Goal: Transaction & Acquisition: Purchase product/service

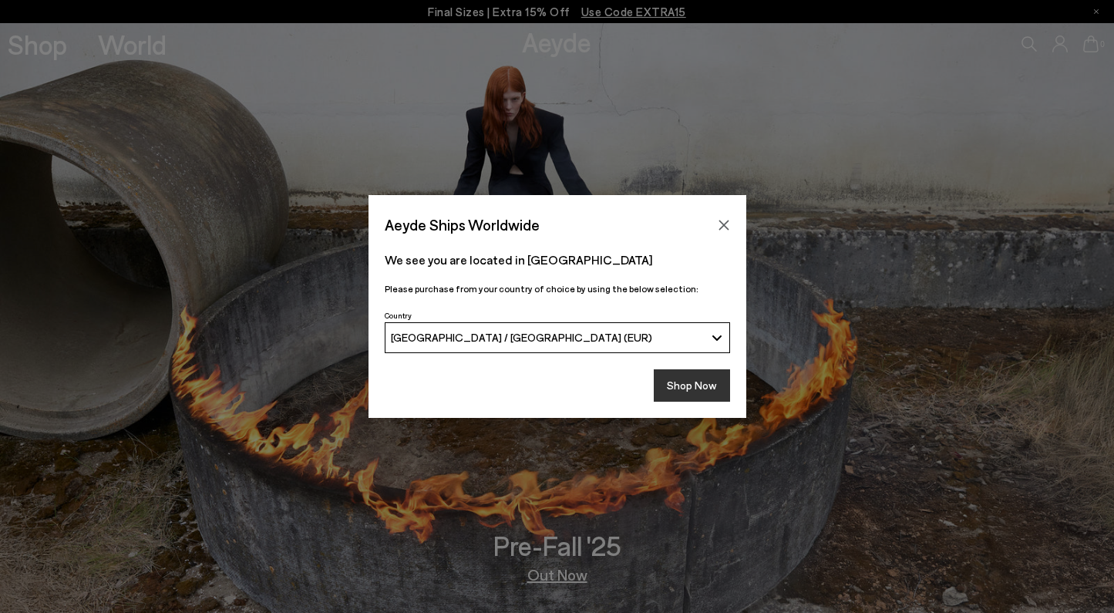
click at [680, 377] on button "Shop Now" at bounding box center [692, 385] width 76 height 32
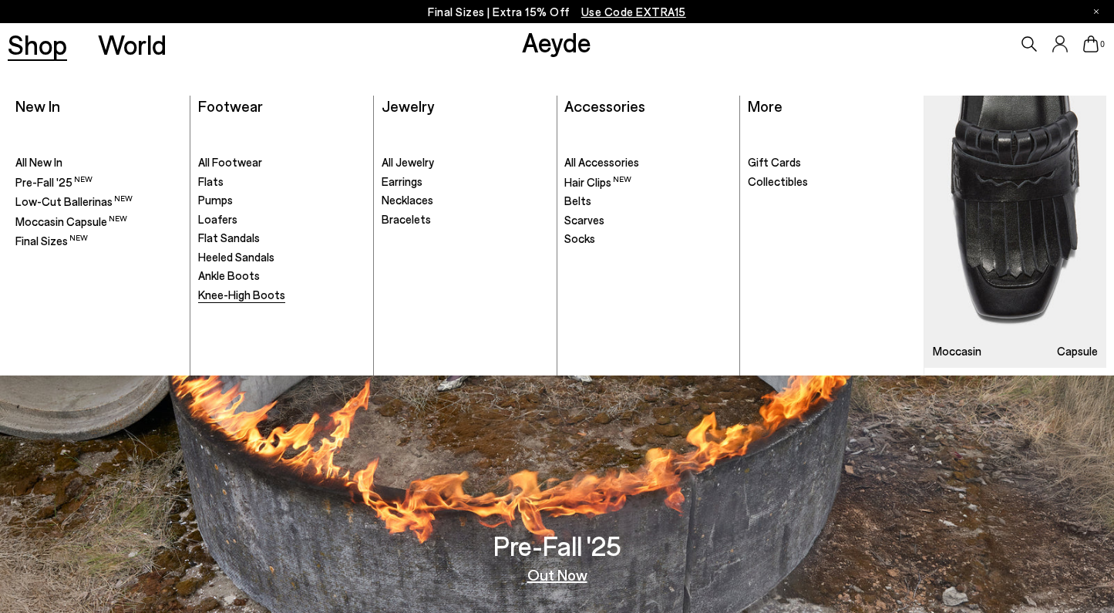
click at [245, 288] on span "Knee-High Boots" at bounding box center [241, 295] width 87 height 14
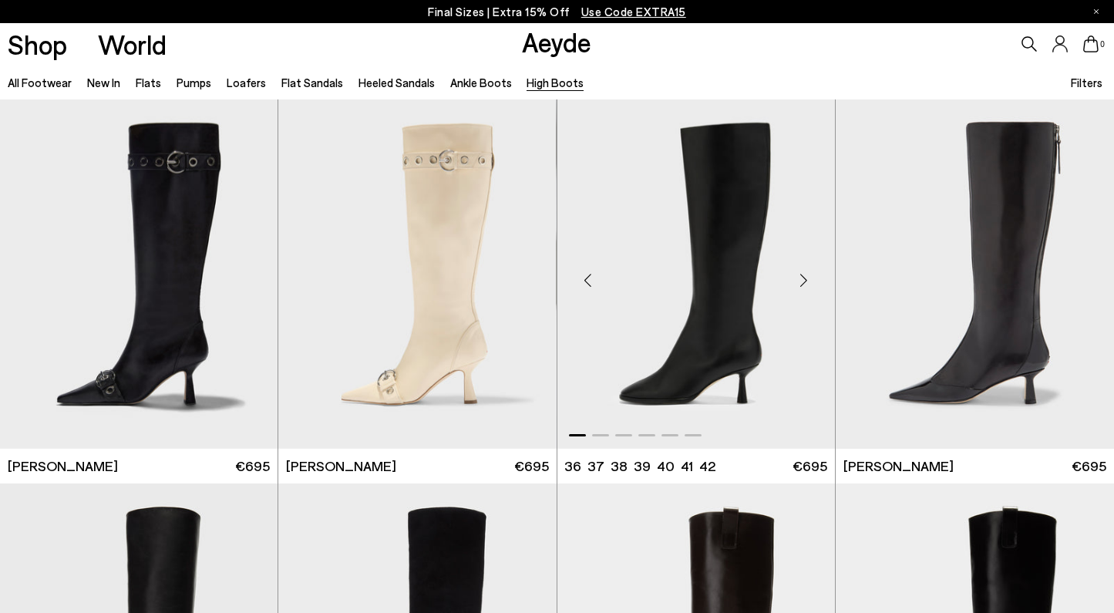
click at [800, 283] on div "Next slide" at bounding box center [804, 281] width 46 height 46
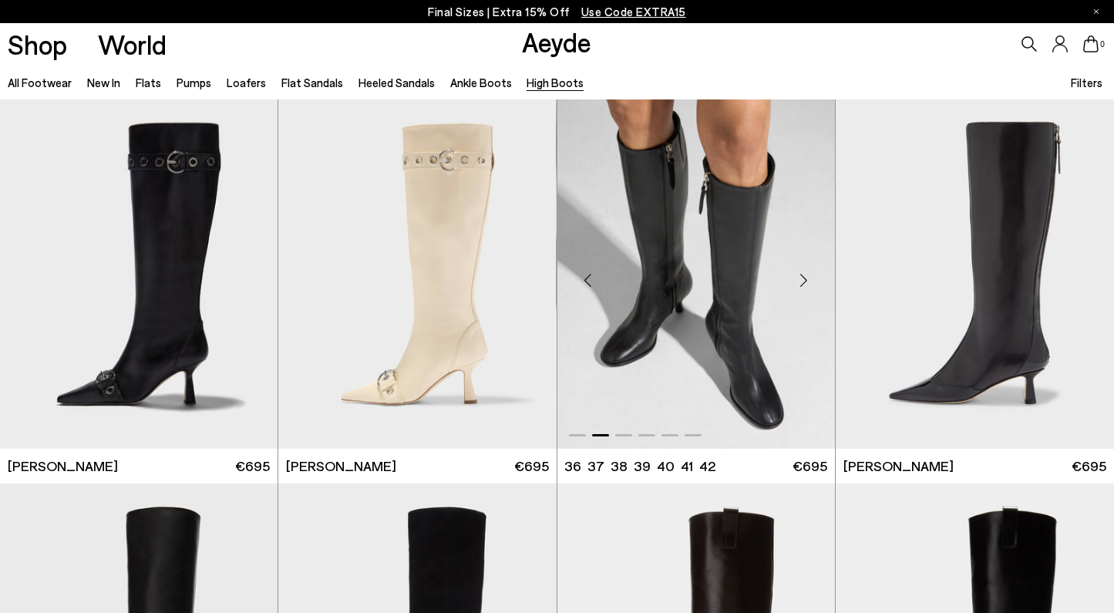
click at [805, 284] on div "Next slide" at bounding box center [804, 281] width 46 height 46
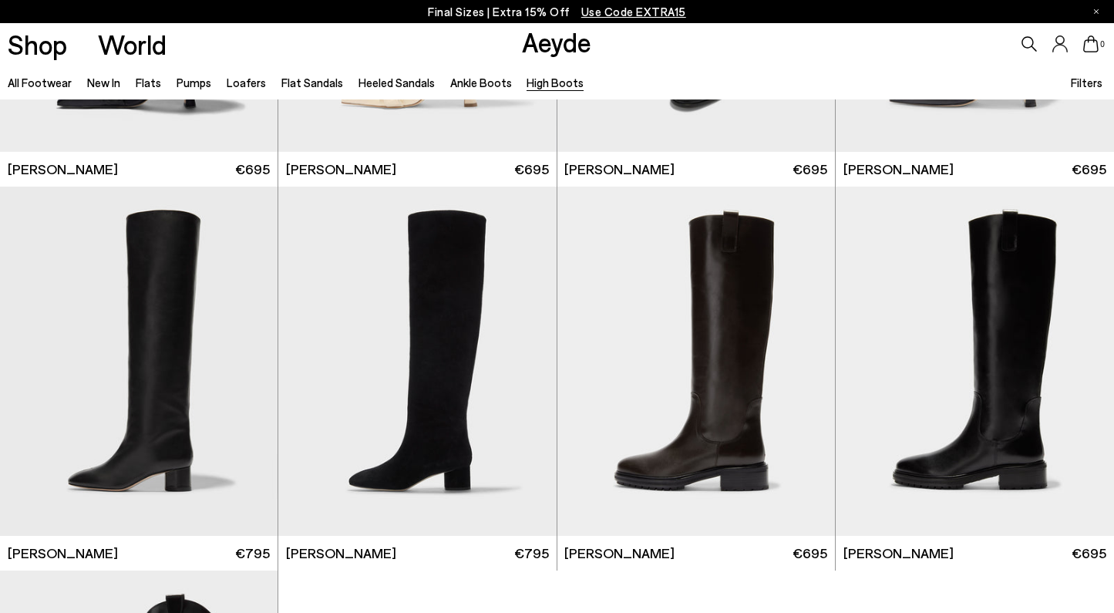
scroll to position [298, 0]
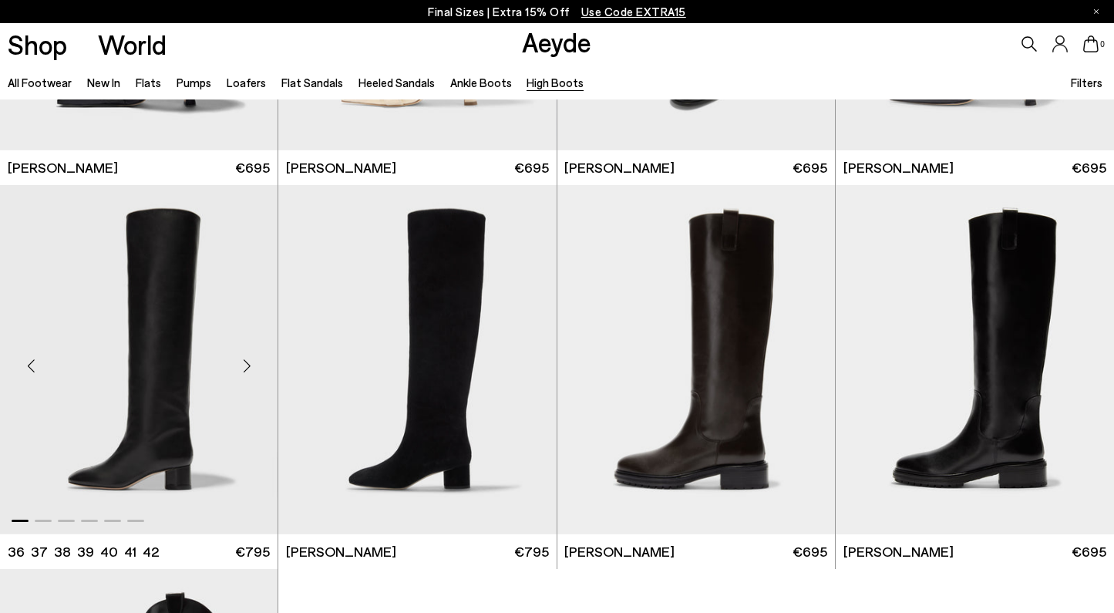
click at [250, 369] on div "Next slide" at bounding box center [247, 366] width 46 height 46
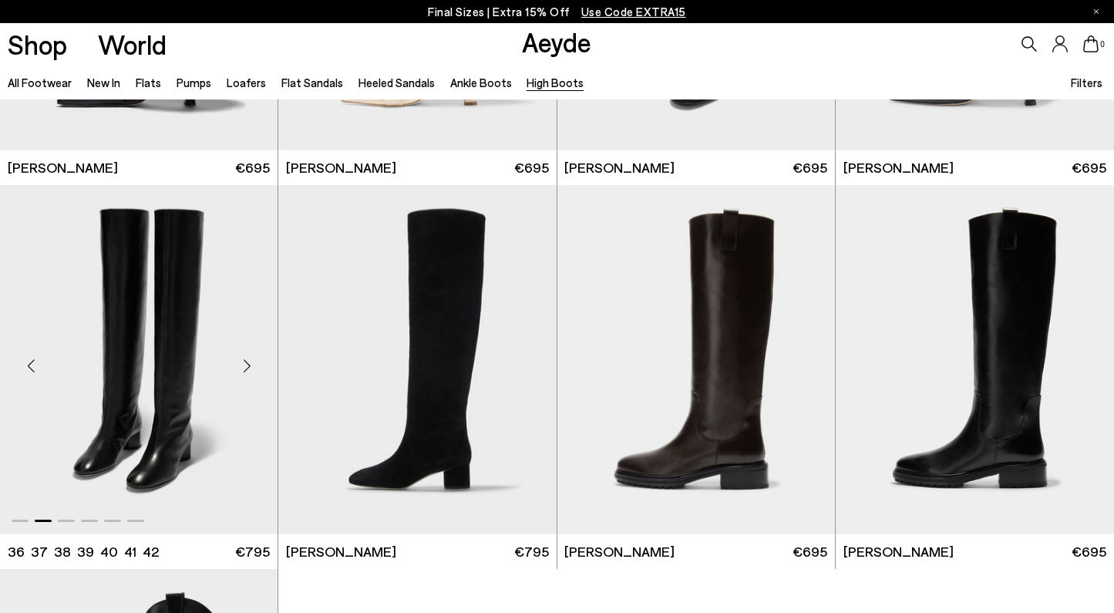
click at [244, 365] on div "Next slide" at bounding box center [247, 366] width 46 height 46
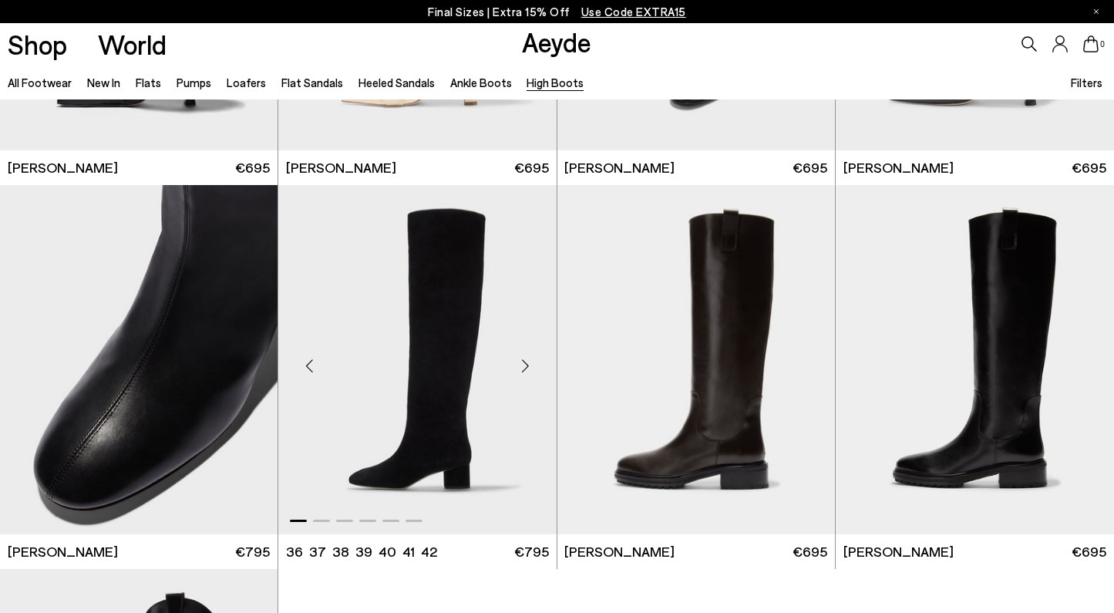
click at [524, 366] on div "Next slide" at bounding box center [526, 366] width 46 height 46
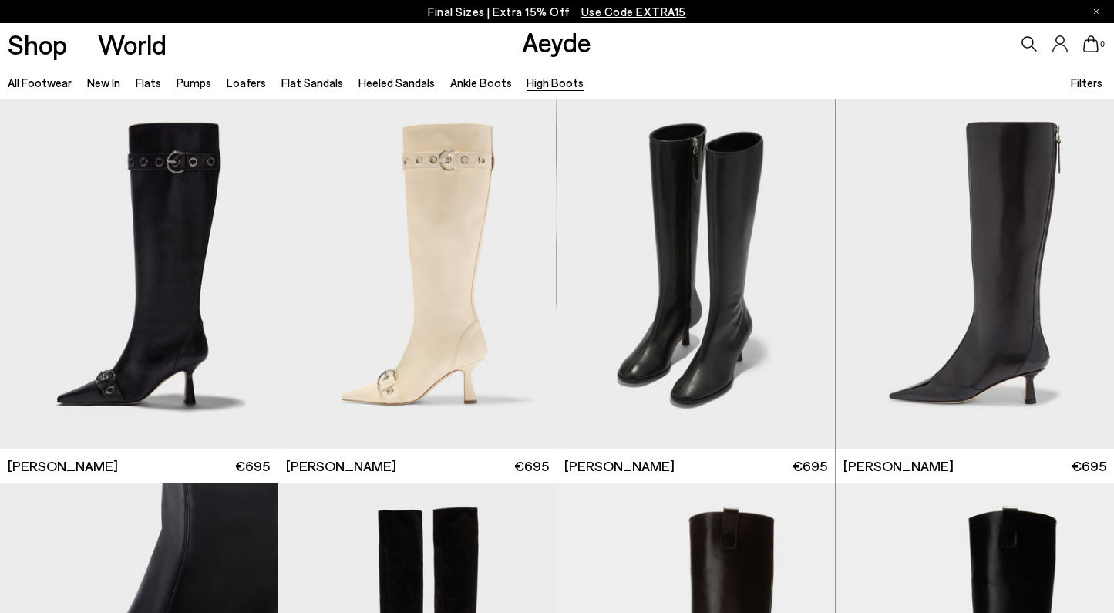
scroll to position [0, 0]
click at [803, 281] on div "Next slide" at bounding box center [804, 281] width 46 height 46
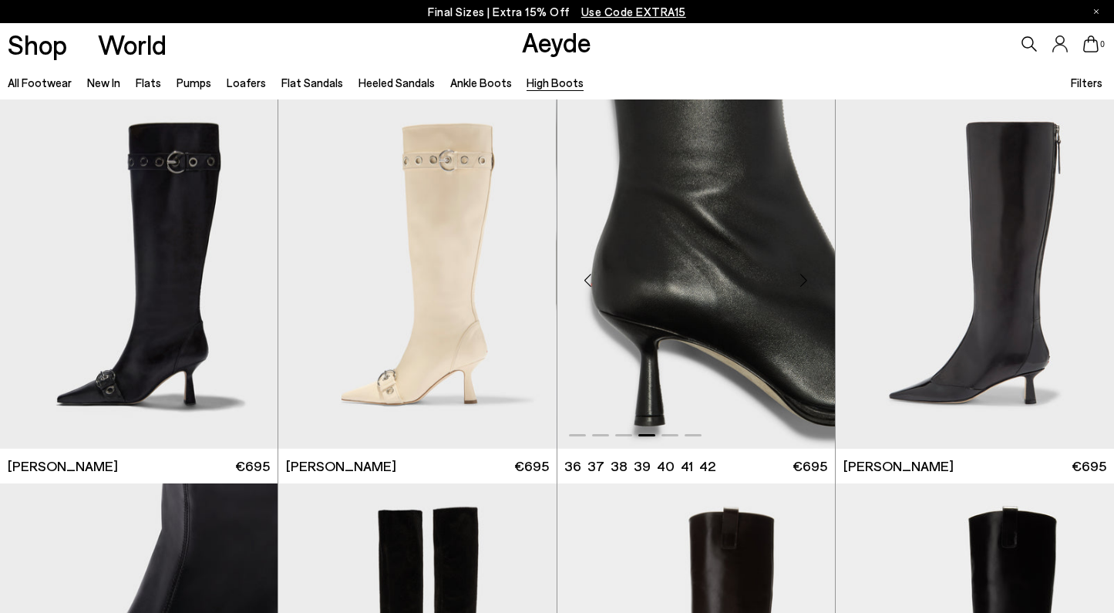
scroll to position [311, 0]
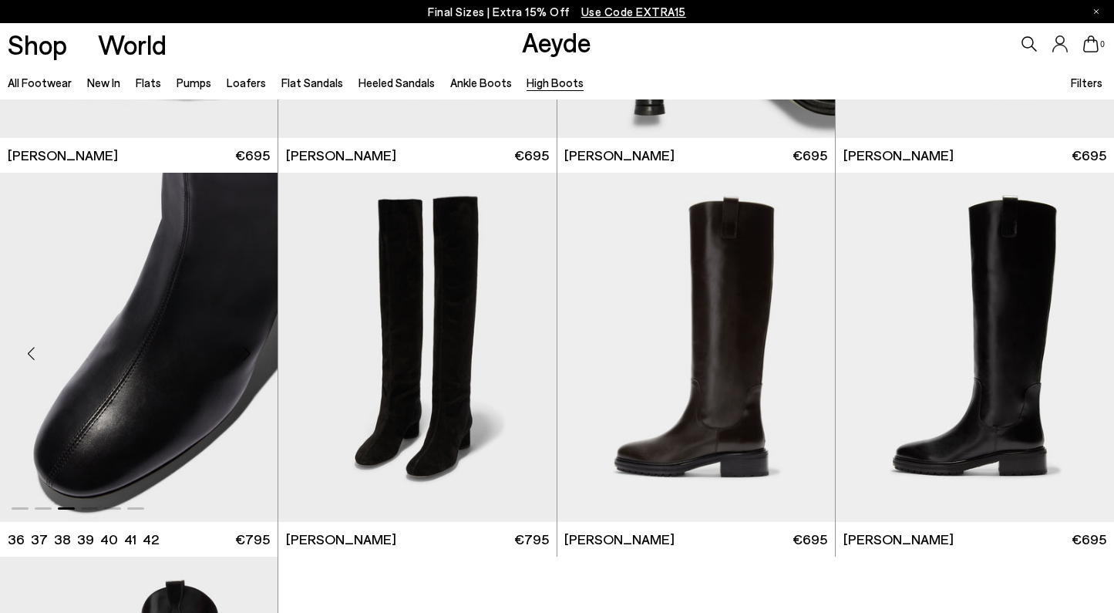
click at [29, 352] on div "Previous slide" at bounding box center [31, 354] width 46 height 46
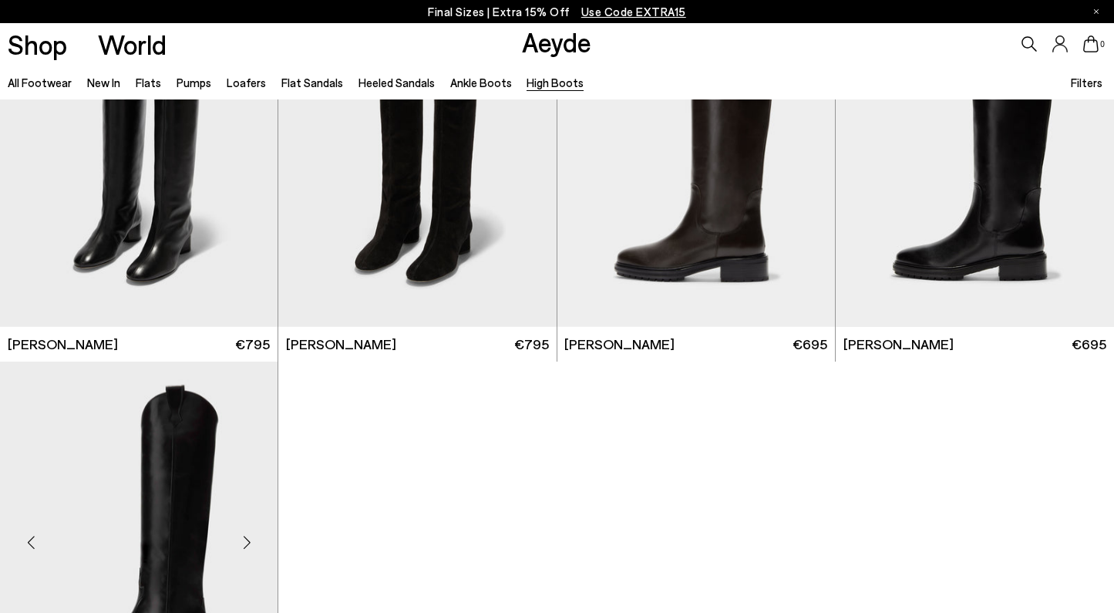
scroll to position [410, 0]
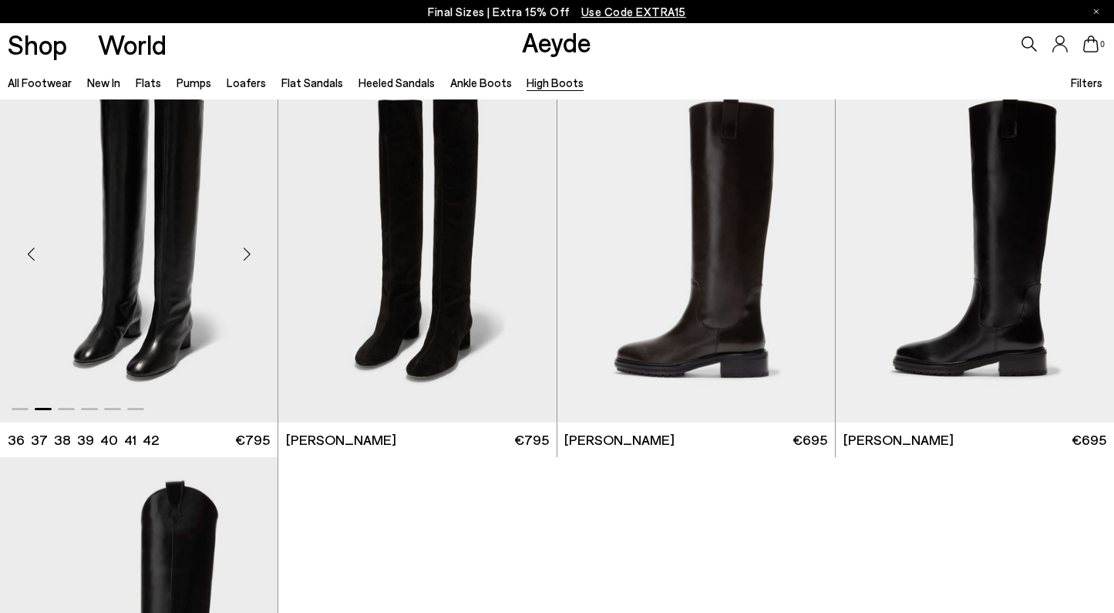
click at [146, 279] on img "2 / 6" at bounding box center [139, 247] width 278 height 349
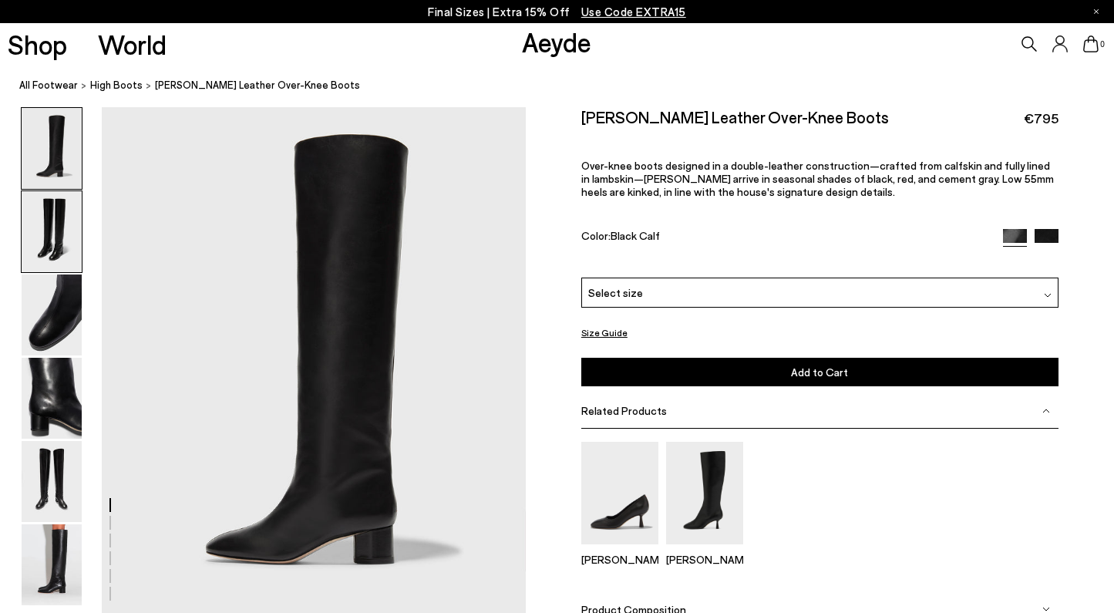
click at [60, 230] on img at bounding box center [52, 231] width 60 height 81
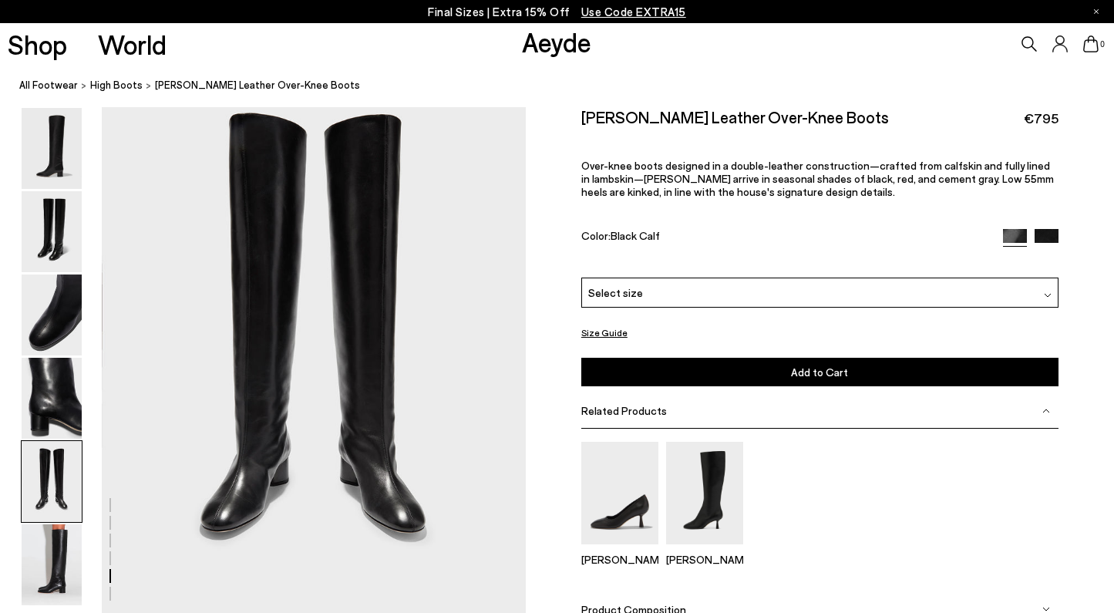
scroll to position [2265, 0]
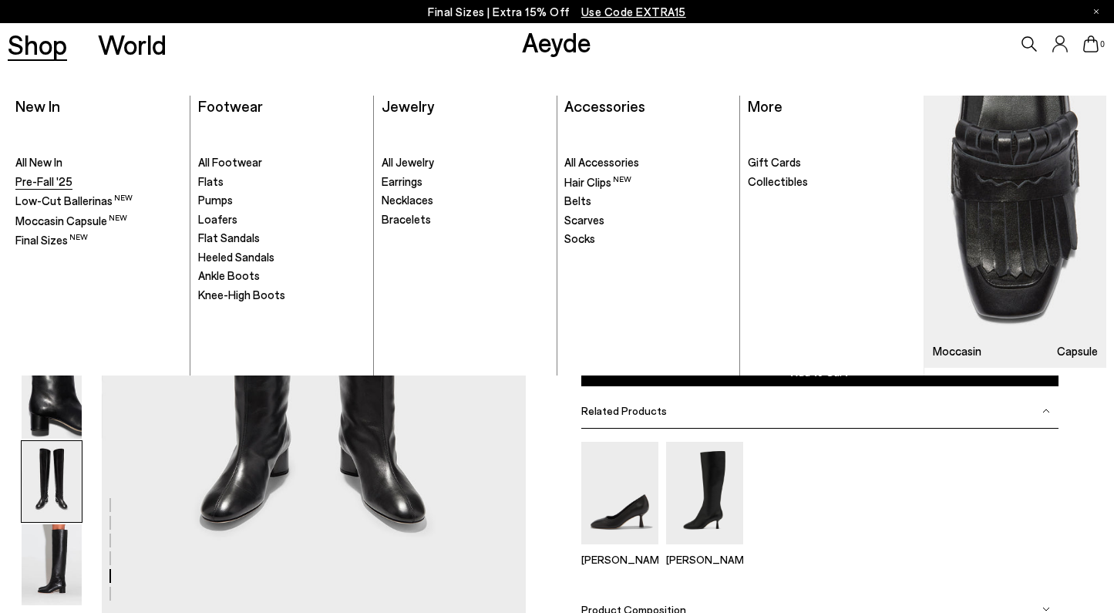
click at [49, 176] on span "Pre-Fall '25" at bounding box center [43, 181] width 57 height 14
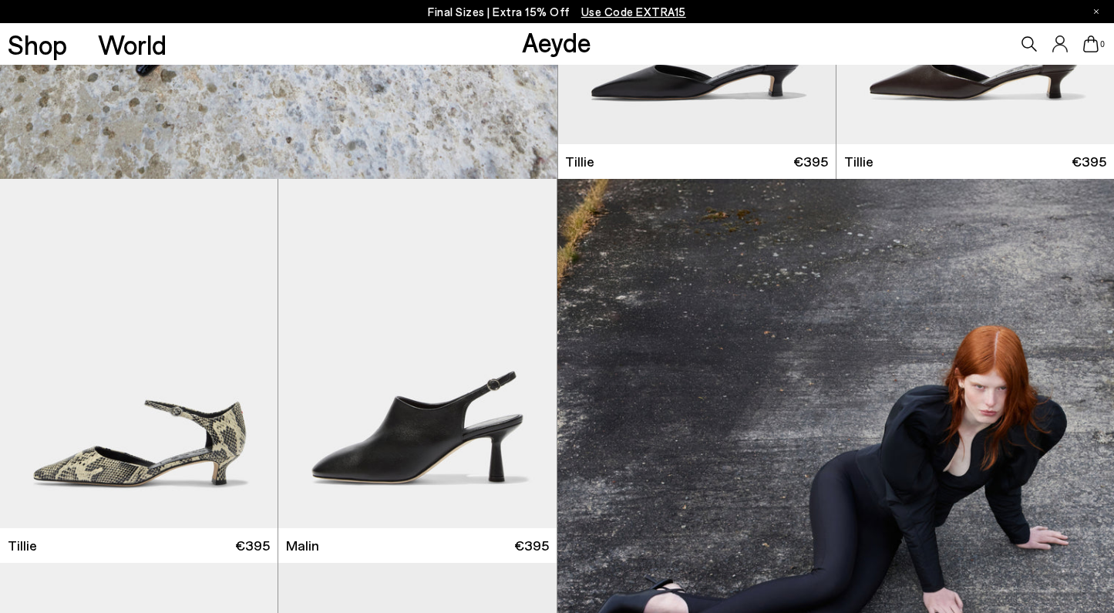
scroll to position [3495, 0]
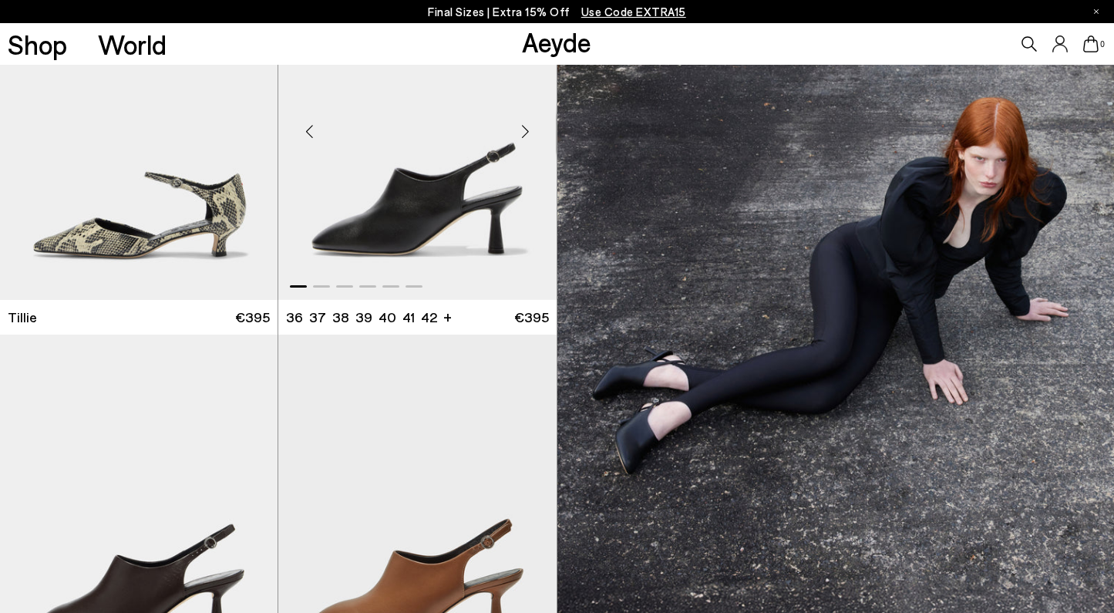
click at [527, 132] on div "Next slide" at bounding box center [526, 132] width 46 height 46
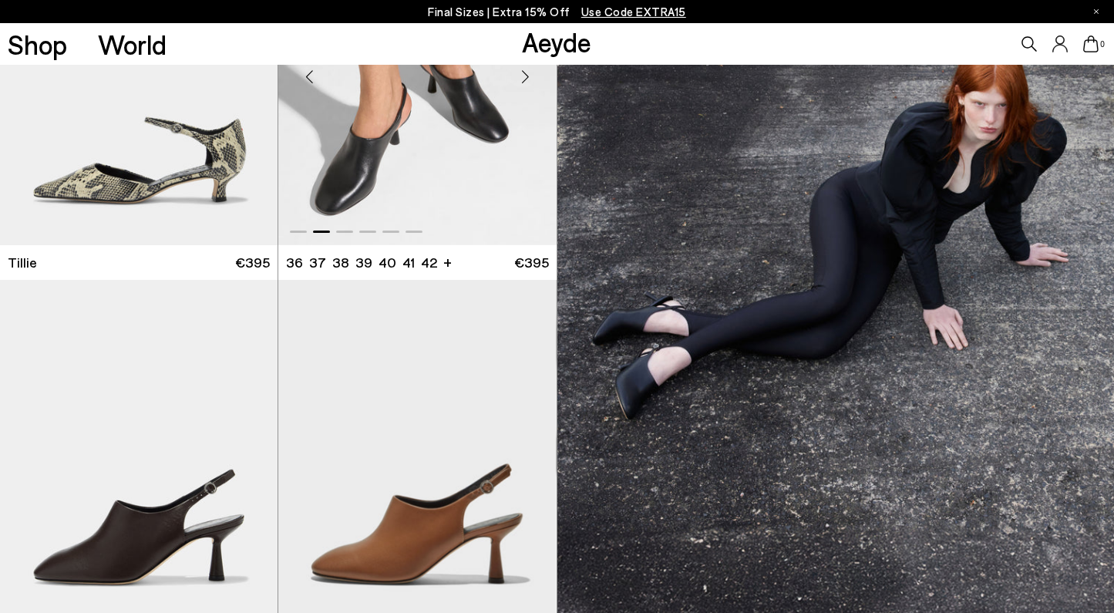
scroll to position [3671, 0]
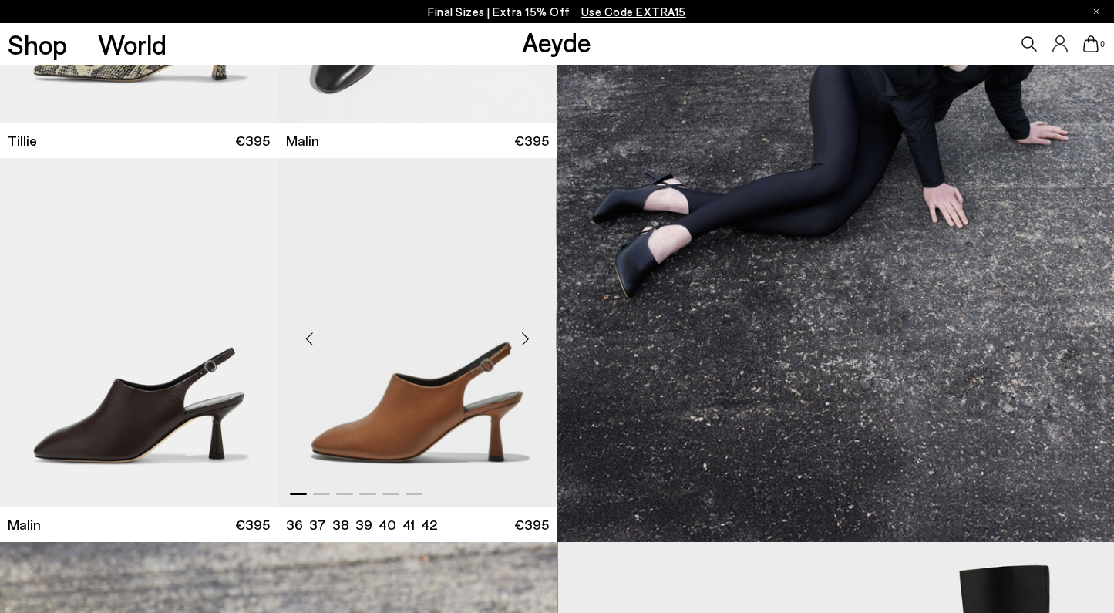
click at [522, 337] on div "Next slide" at bounding box center [526, 339] width 46 height 46
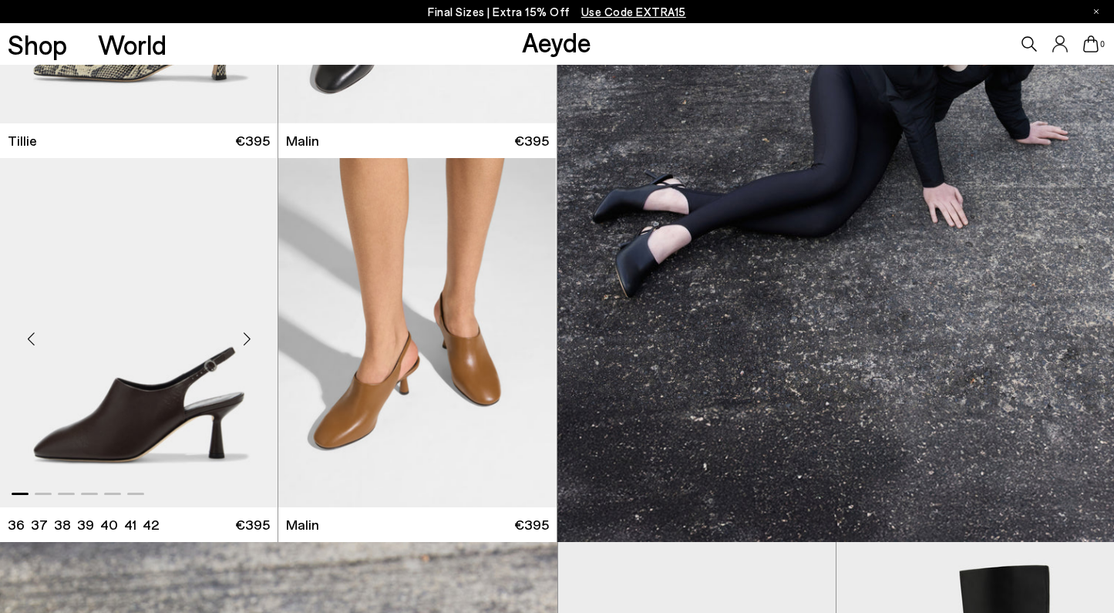
click at [243, 340] on div "Next slide" at bounding box center [247, 339] width 46 height 46
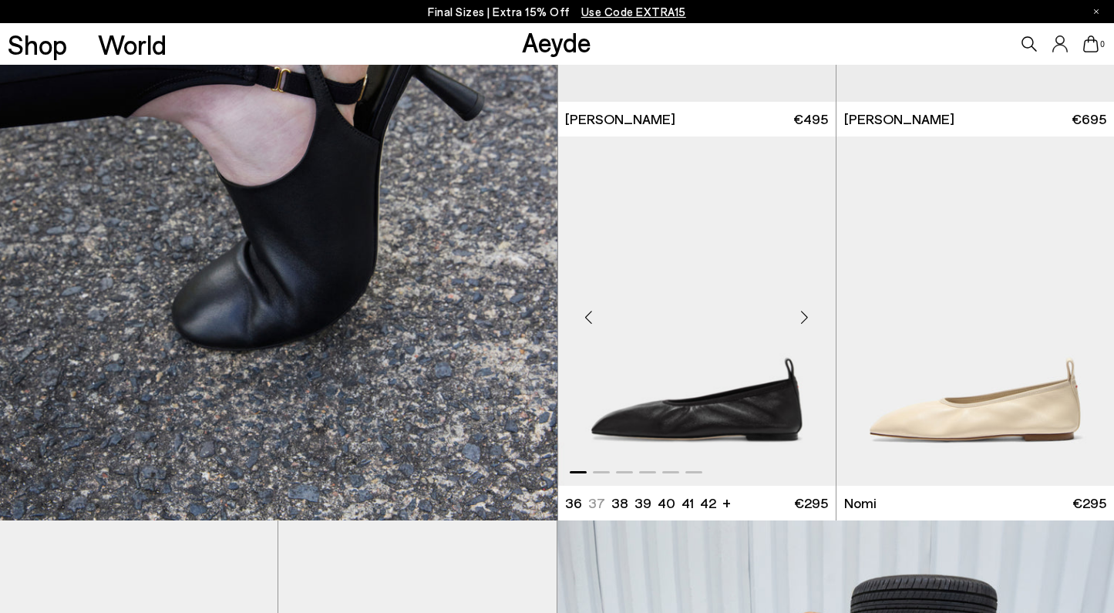
scroll to position [4531, 0]
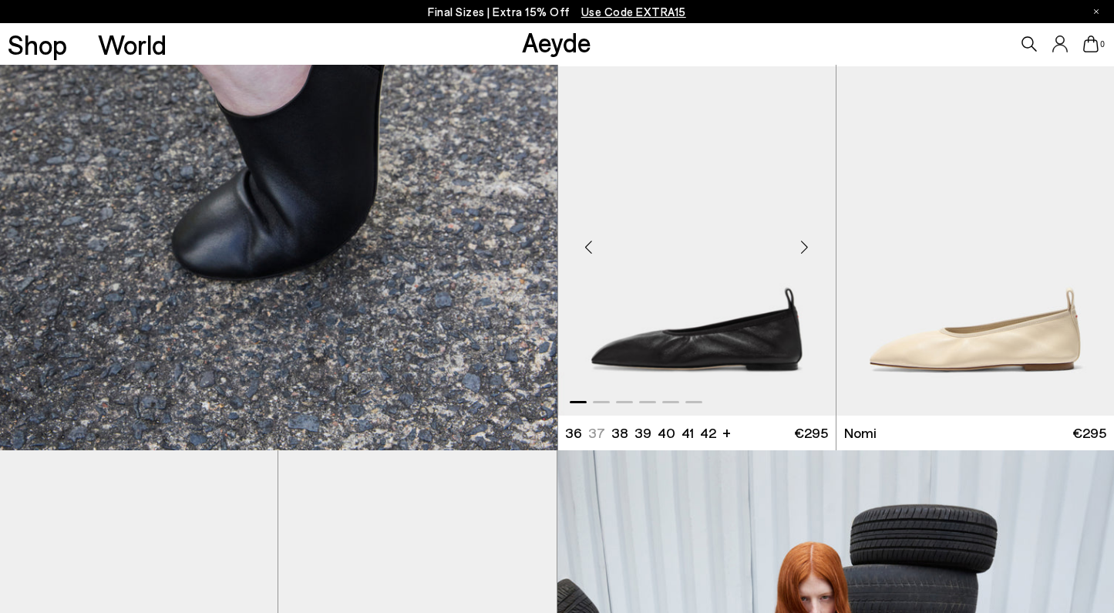
click at [797, 260] on div "Next slide" at bounding box center [805, 247] width 46 height 46
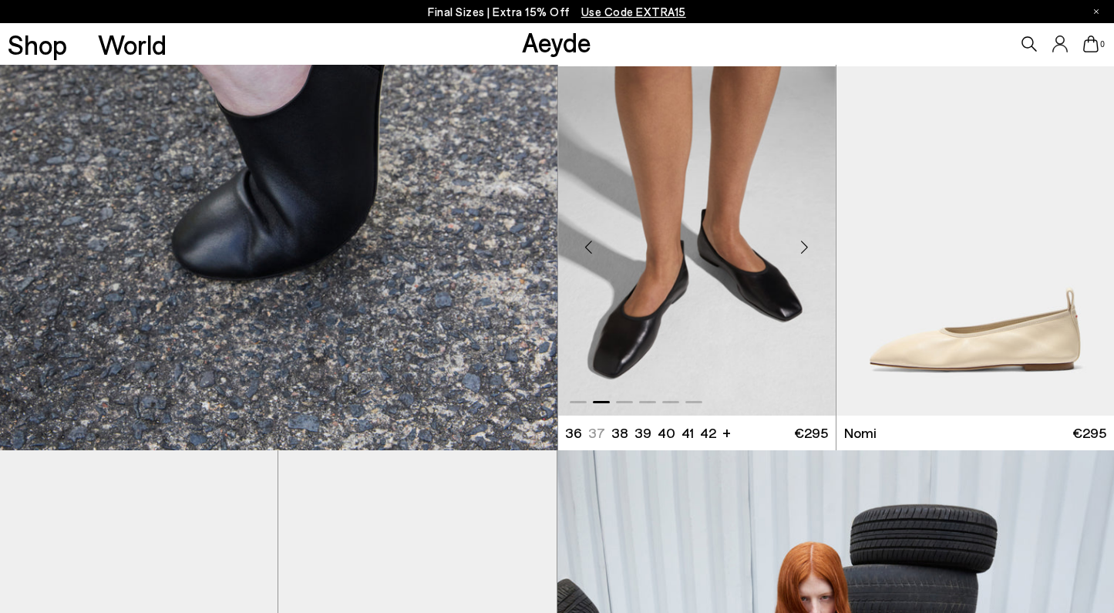
click at [800, 251] on div "Next slide" at bounding box center [805, 247] width 46 height 46
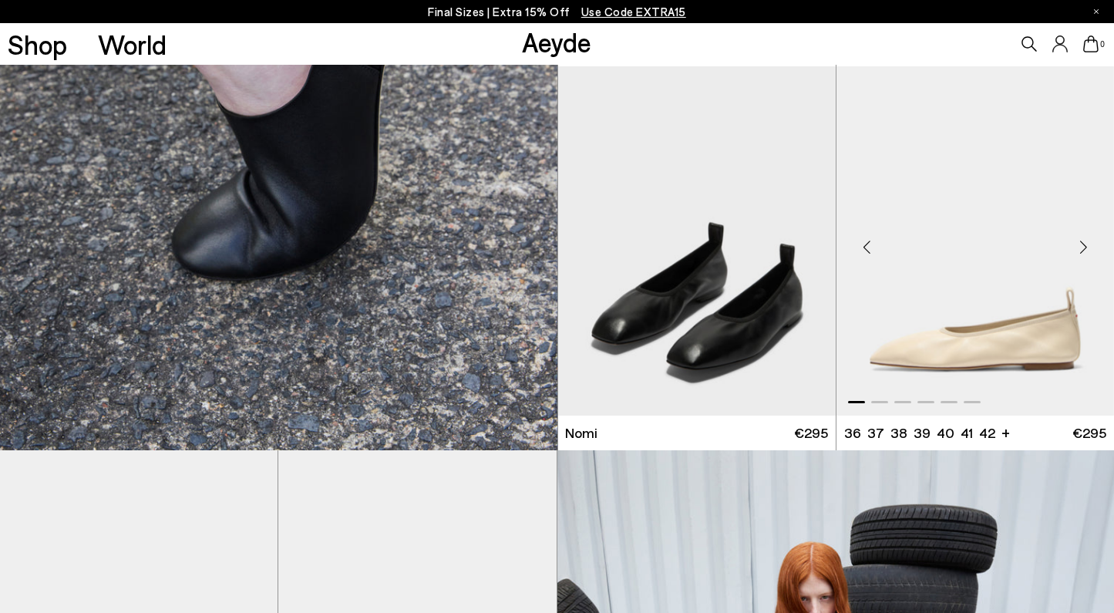
click at [1086, 251] on div "Next slide" at bounding box center [1083, 247] width 46 height 46
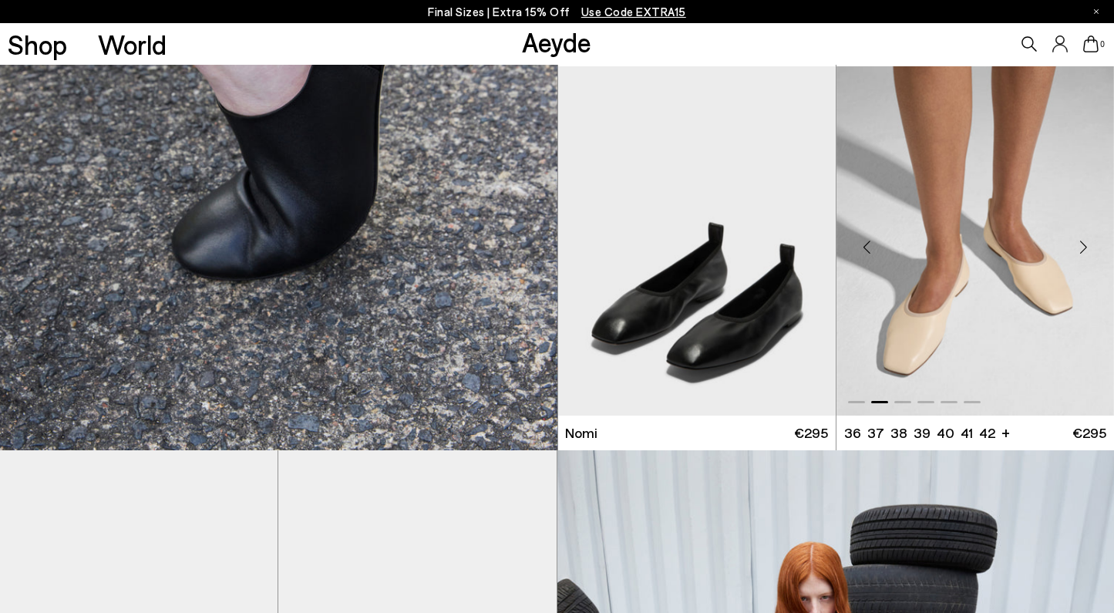
click at [1079, 247] on div "Next slide" at bounding box center [1083, 247] width 46 height 46
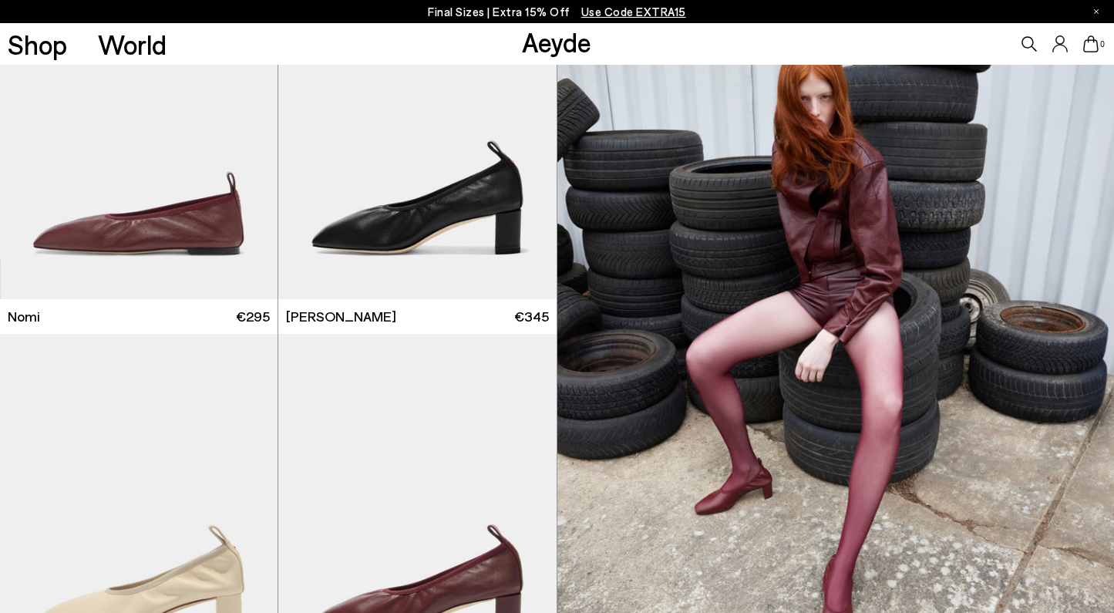
scroll to position [5045, 0]
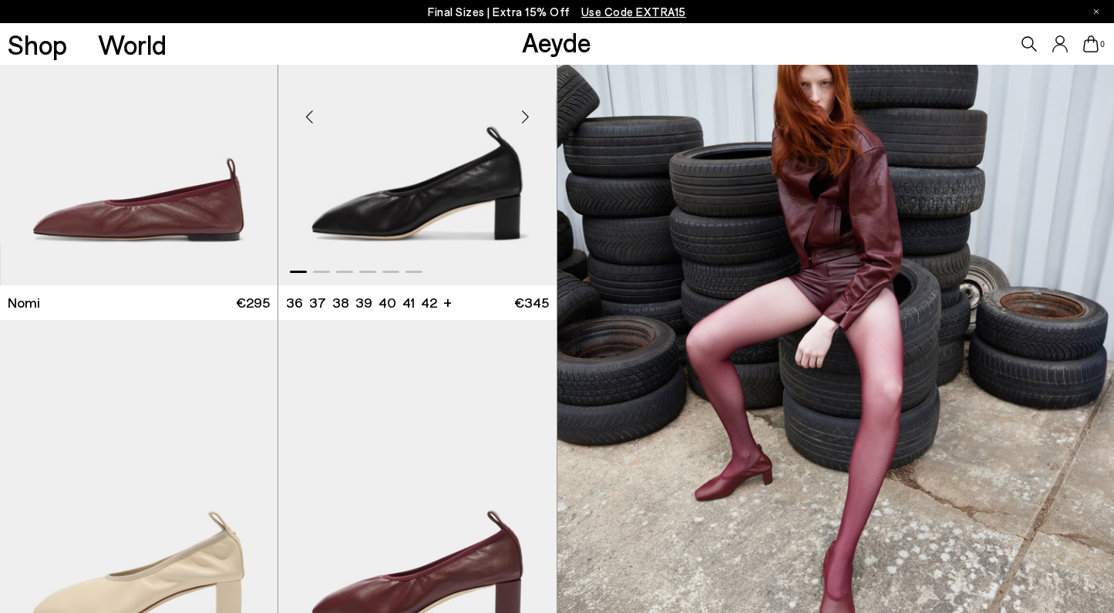
click at [524, 116] on div "Next slide" at bounding box center [526, 117] width 46 height 46
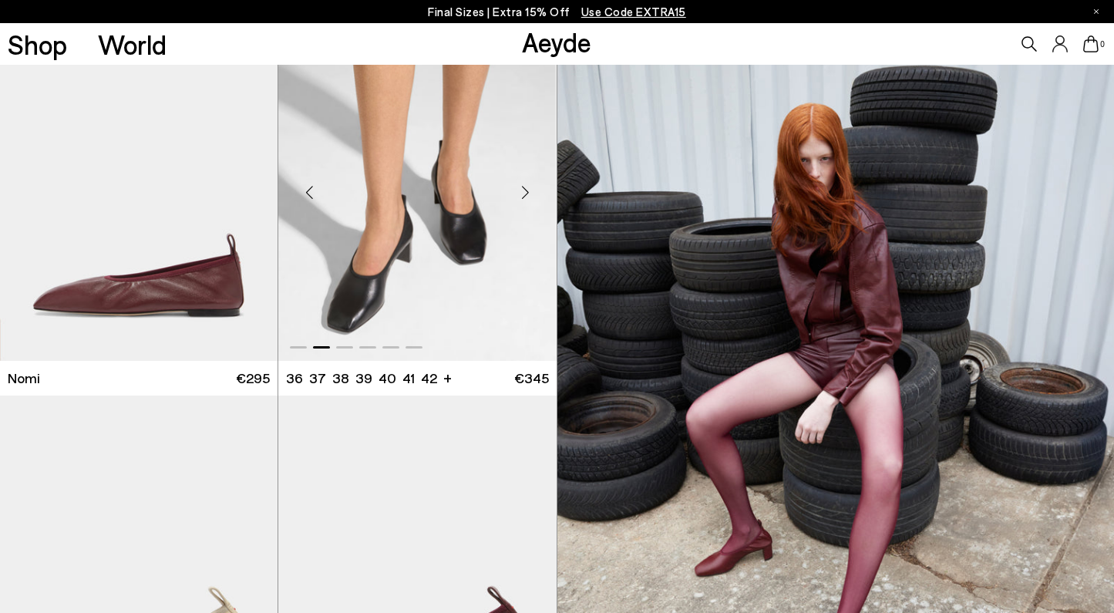
scroll to position [5240, 0]
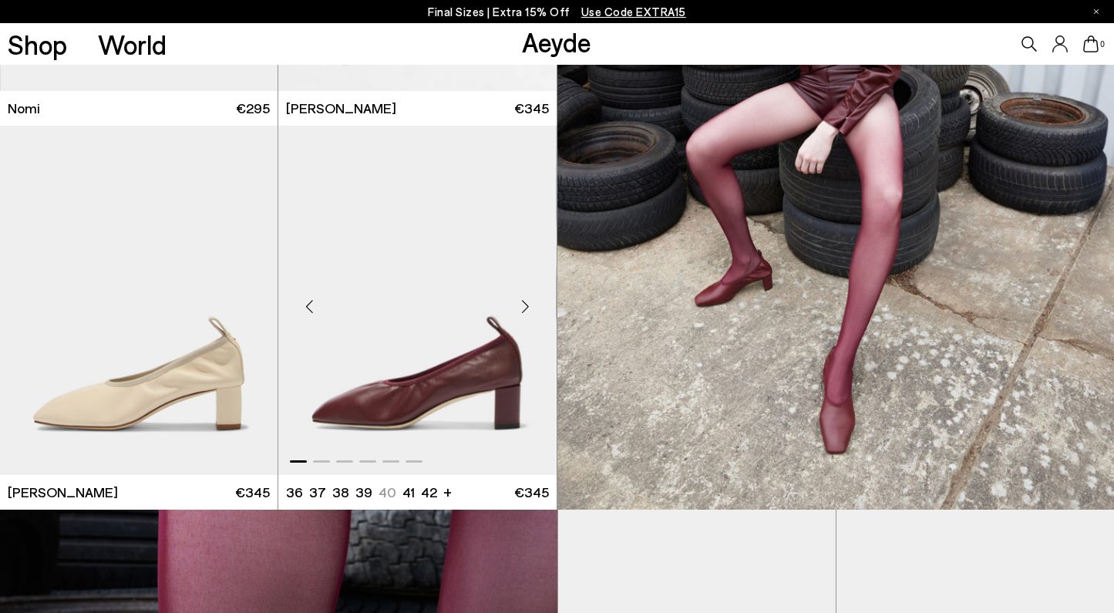
click at [524, 310] on div "Next slide" at bounding box center [526, 307] width 46 height 46
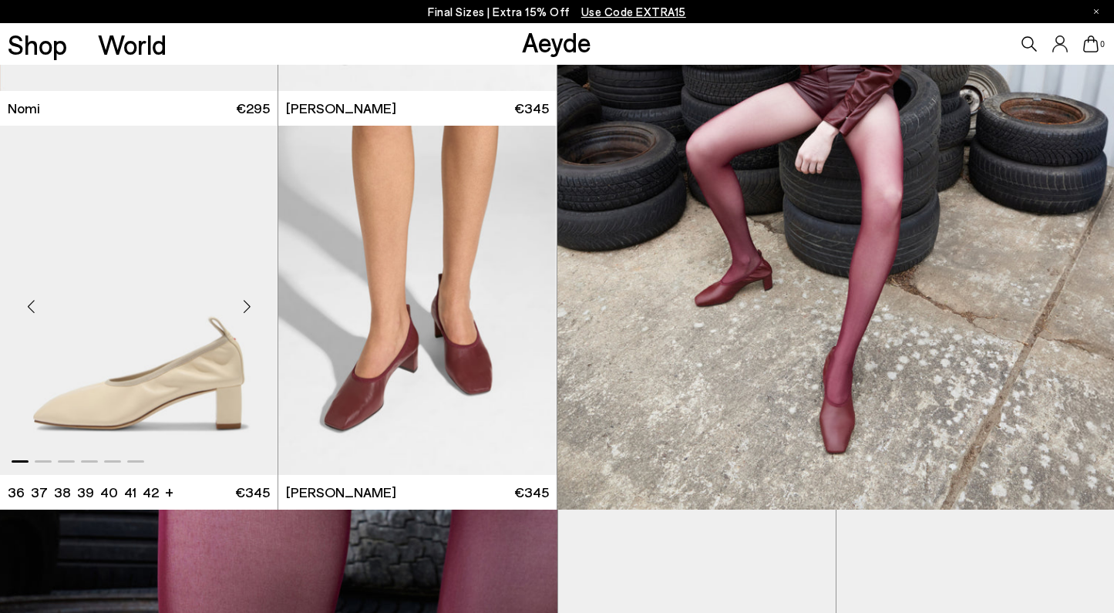
click at [249, 307] on div "Next slide" at bounding box center [247, 307] width 46 height 46
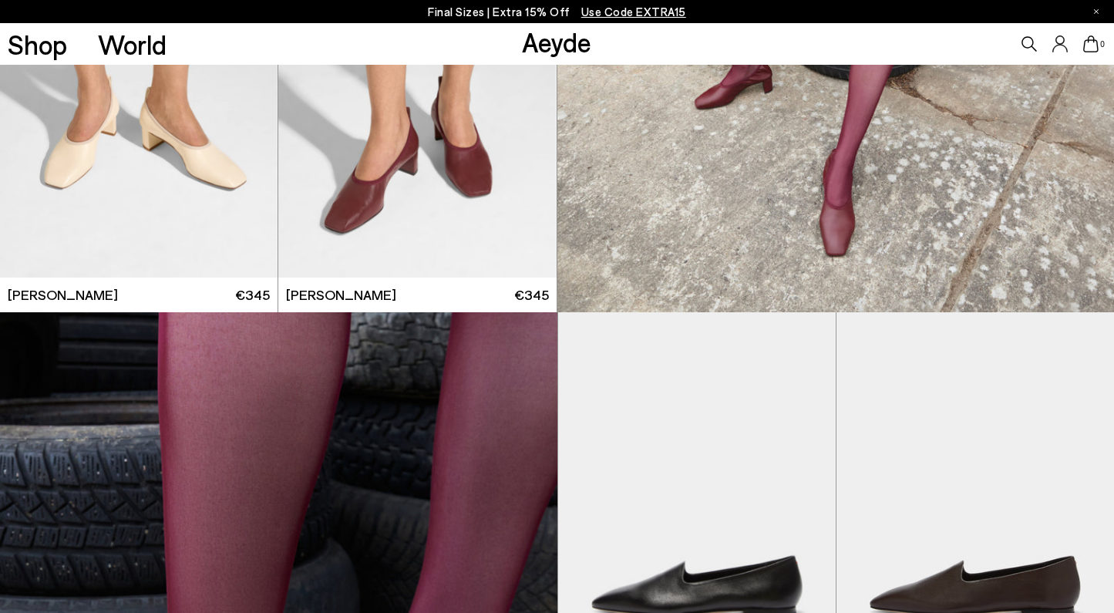
scroll to position [5284, 0]
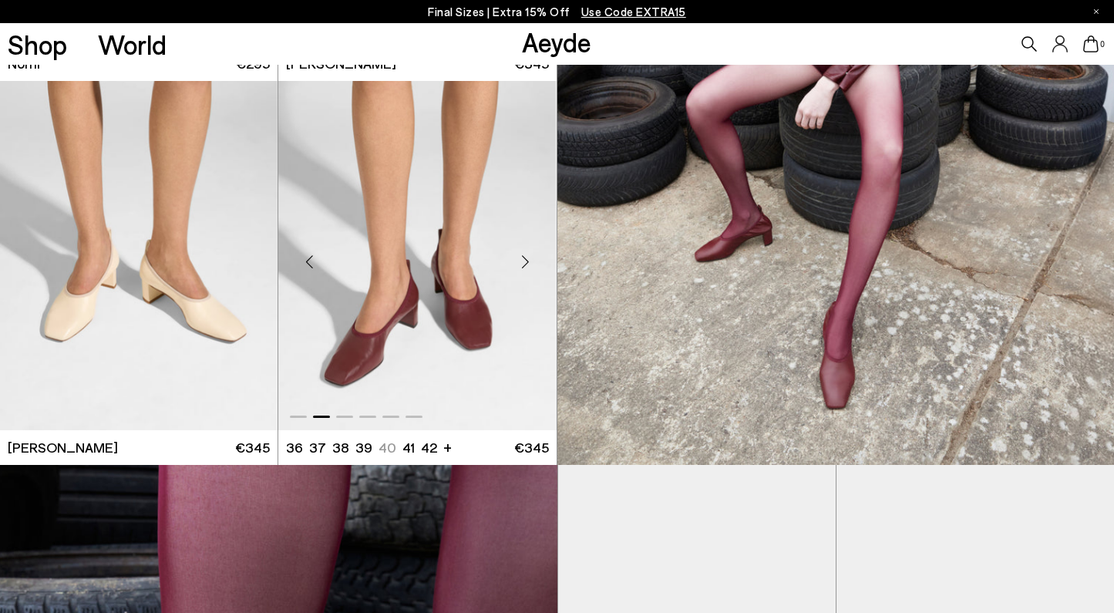
click at [524, 266] on div "Next slide" at bounding box center [526, 262] width 46 height 46
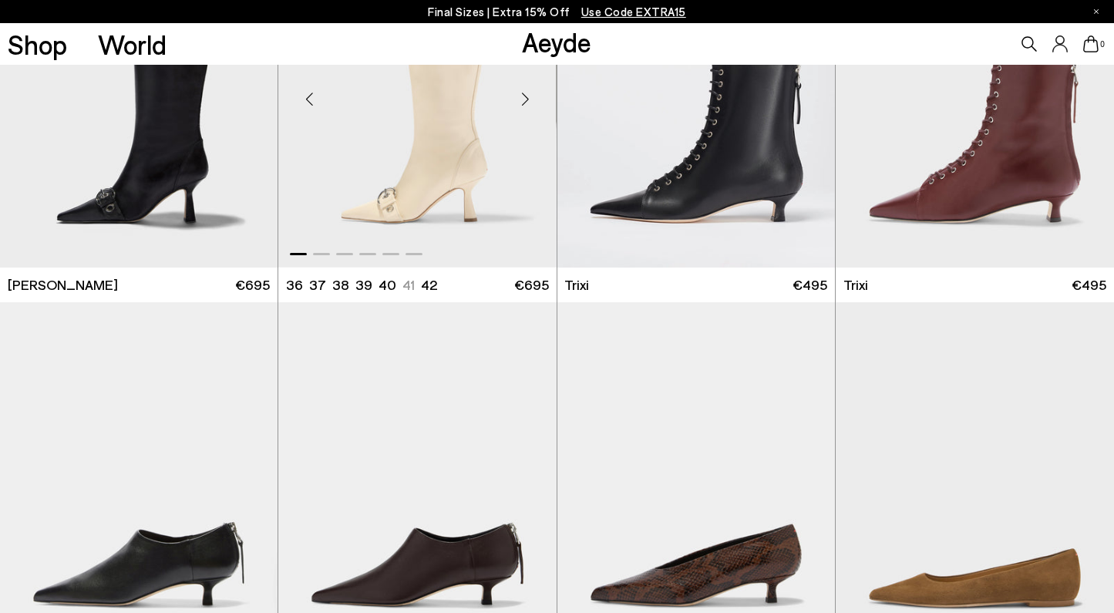
scroll to position [8395, 0]
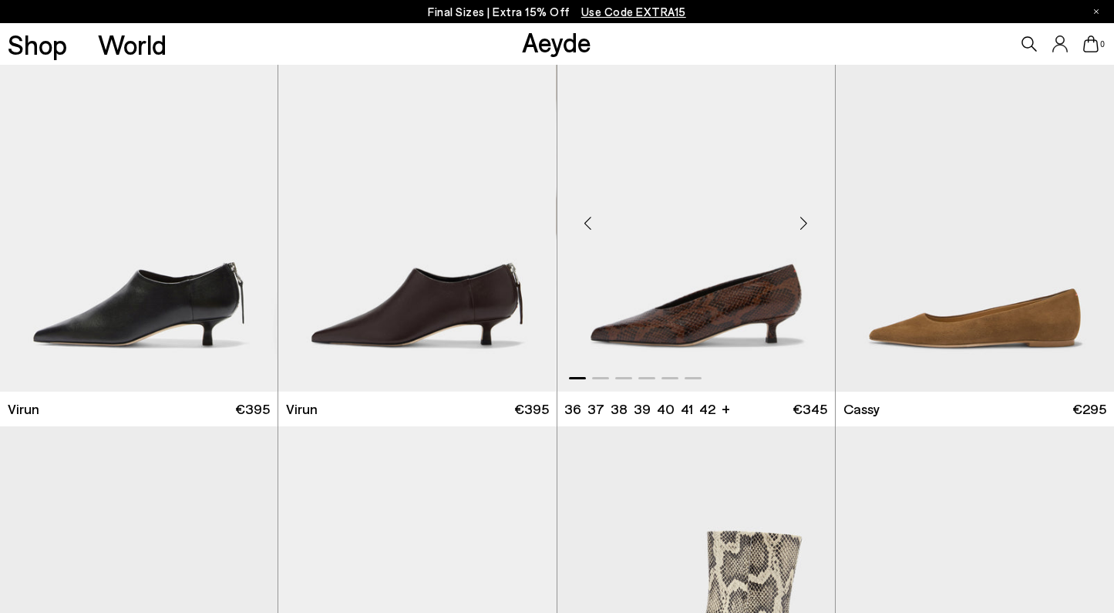
click at [802, 227] on div "Next slide" at bounding box center [804, 223] width 46 height 46
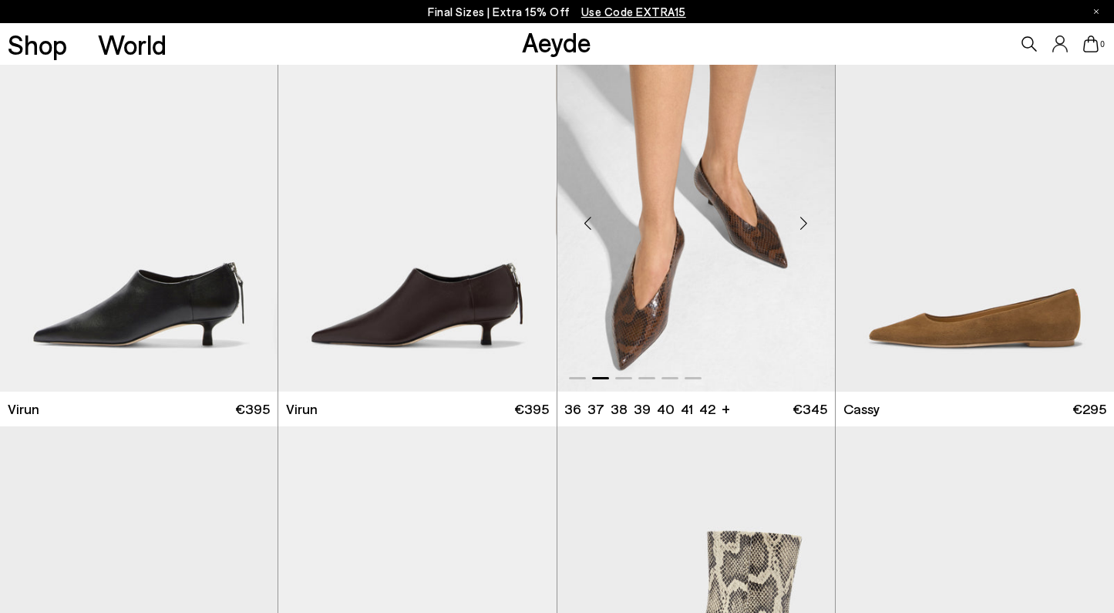
click at [803, 223] on div "Next slide" at bounding box center [804, 223] width 46 height 46
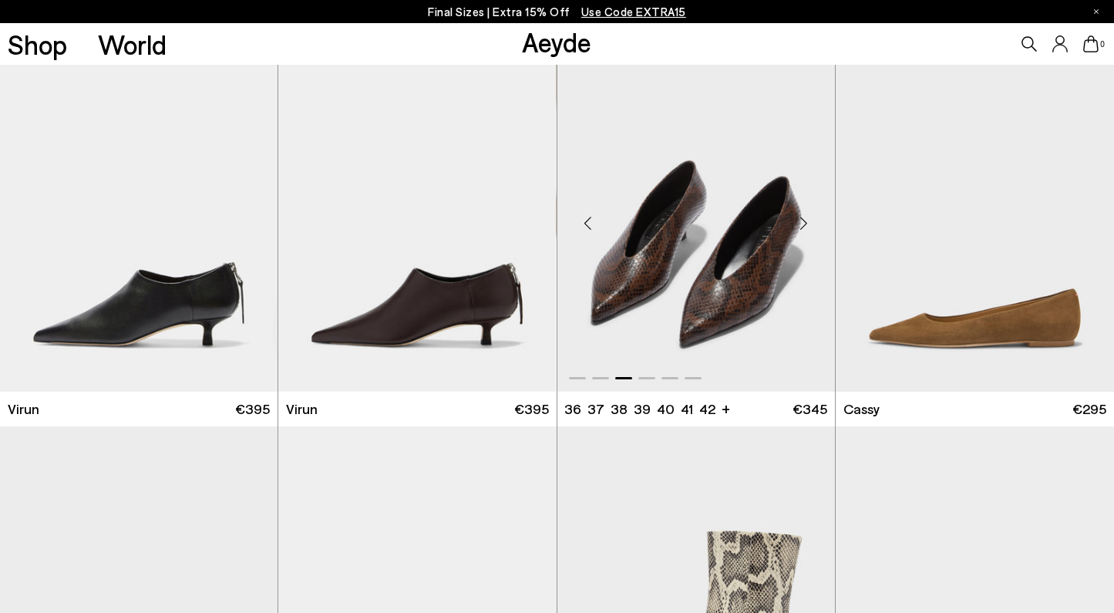
click at [804, 223] on div "Next slide" at bounding box center [804, 223] width 46 height 46
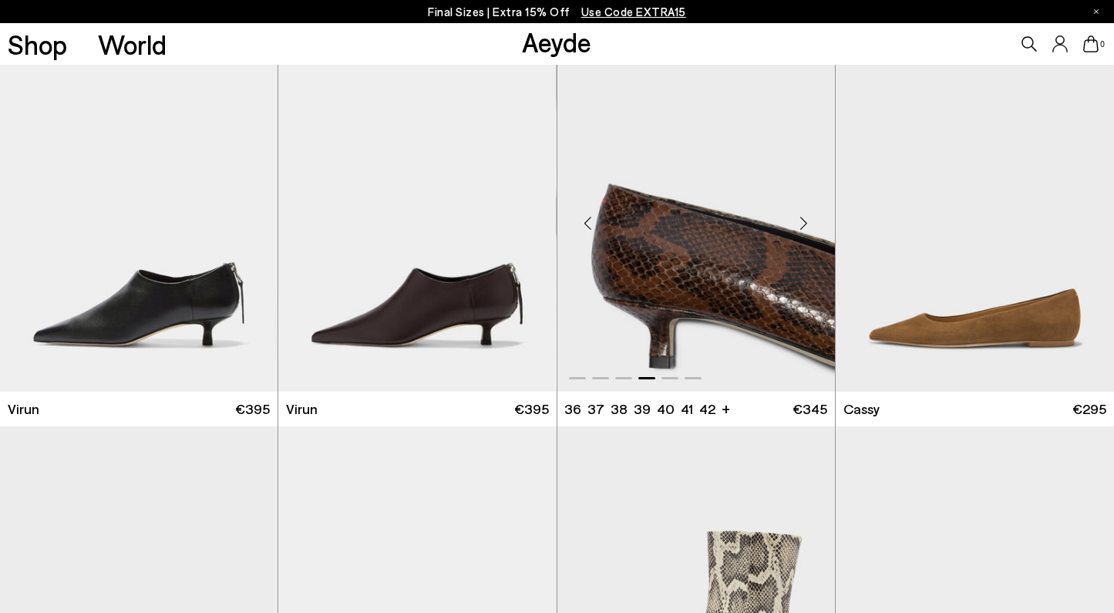
click at [804, 223] on div "Next slide" at bounding box center [804, 223] width 46 height 46
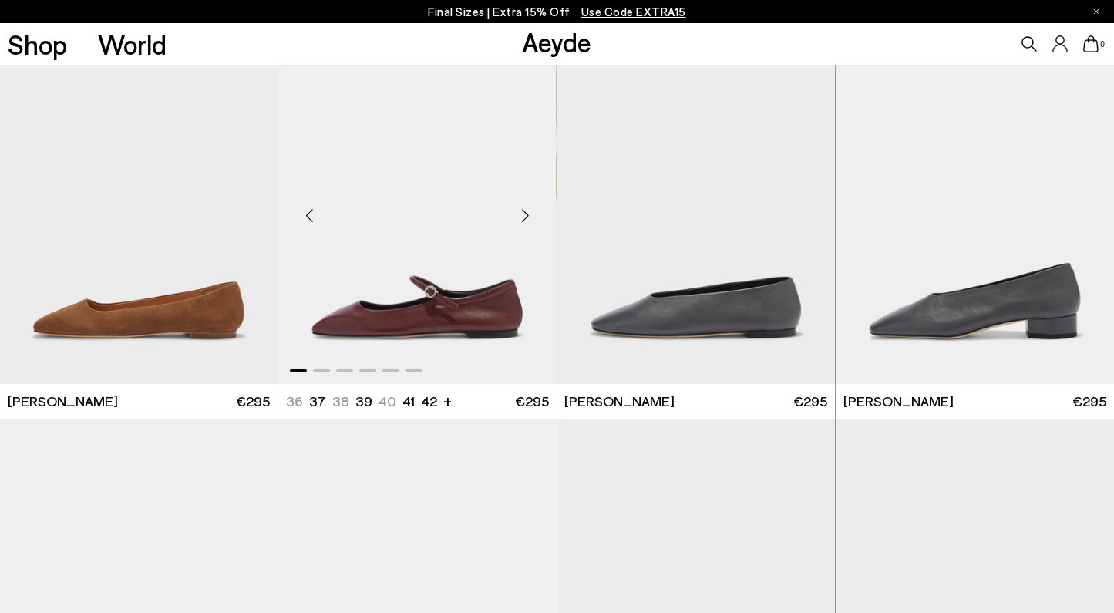
scroll to position [9171, 0]
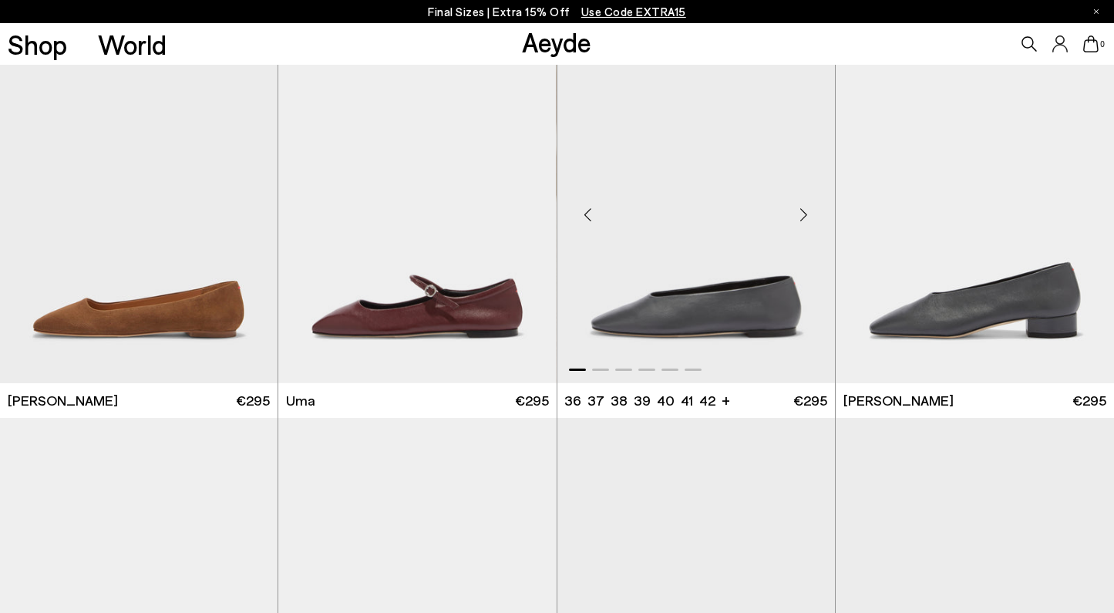
click at [796, 215] on div "Next slide" at bounding box center [804, 214] width 46 height 46
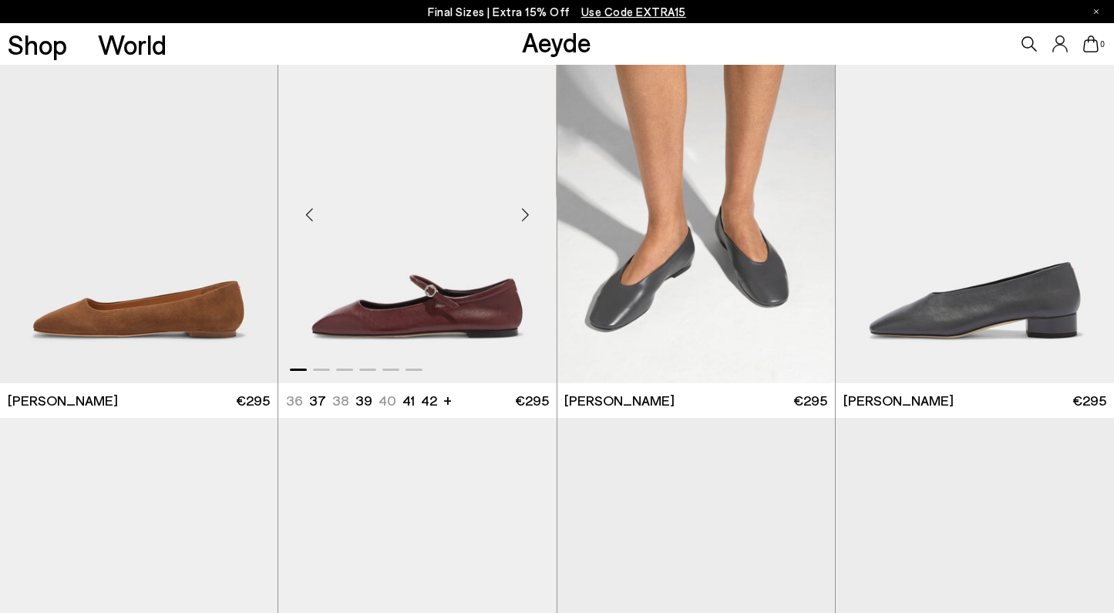
click at [527, 214] on div "Next slide" at bounding box center [526, 214] width 46 height 46
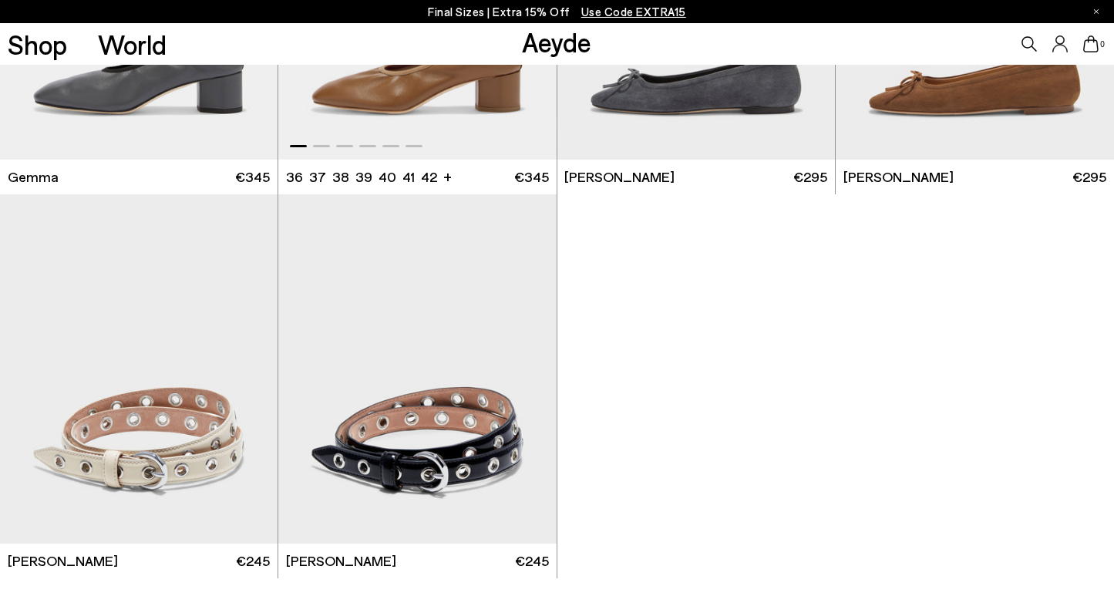
scroll to position [9638, 0]
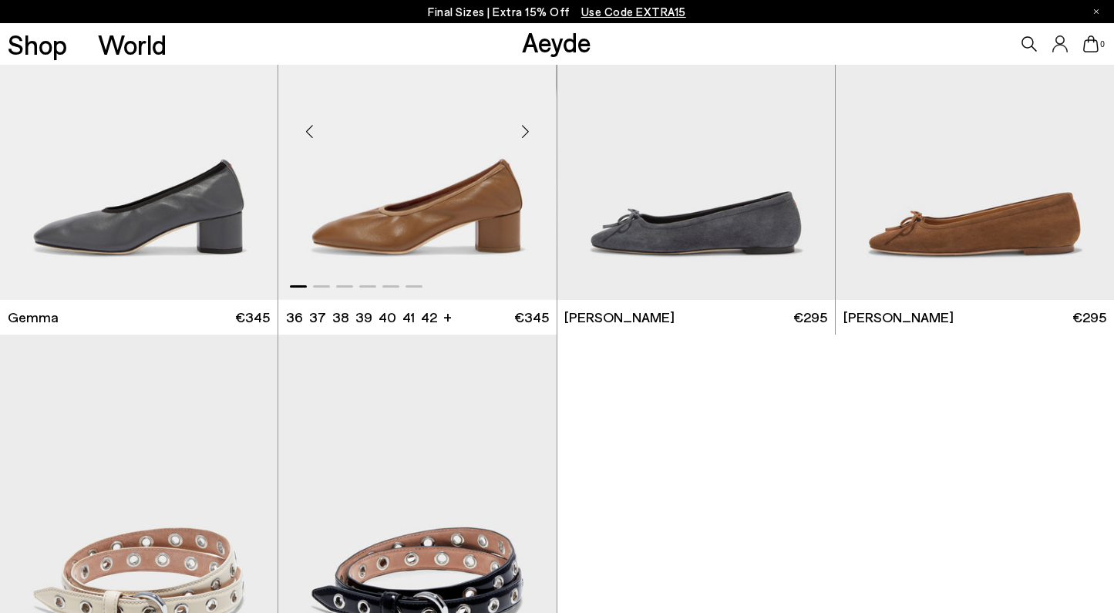
click at [515, 135] on div "Next slide" at bounding box center [526, 131] width 46 height 46
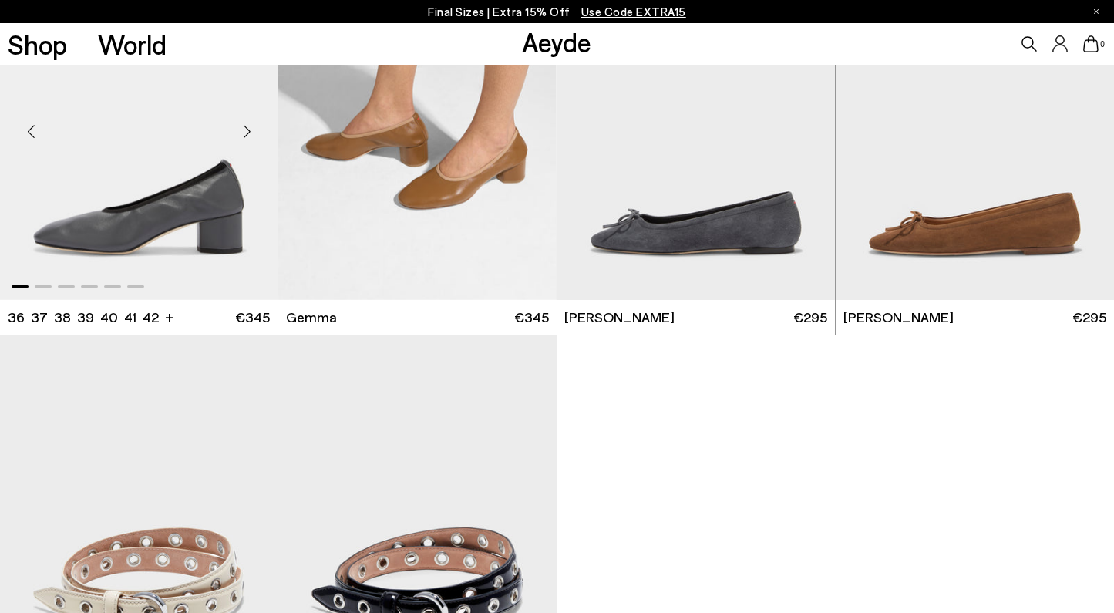
click at [248, 135] on div "Next slide" at bounding box center [247, 131] width 46 height 46
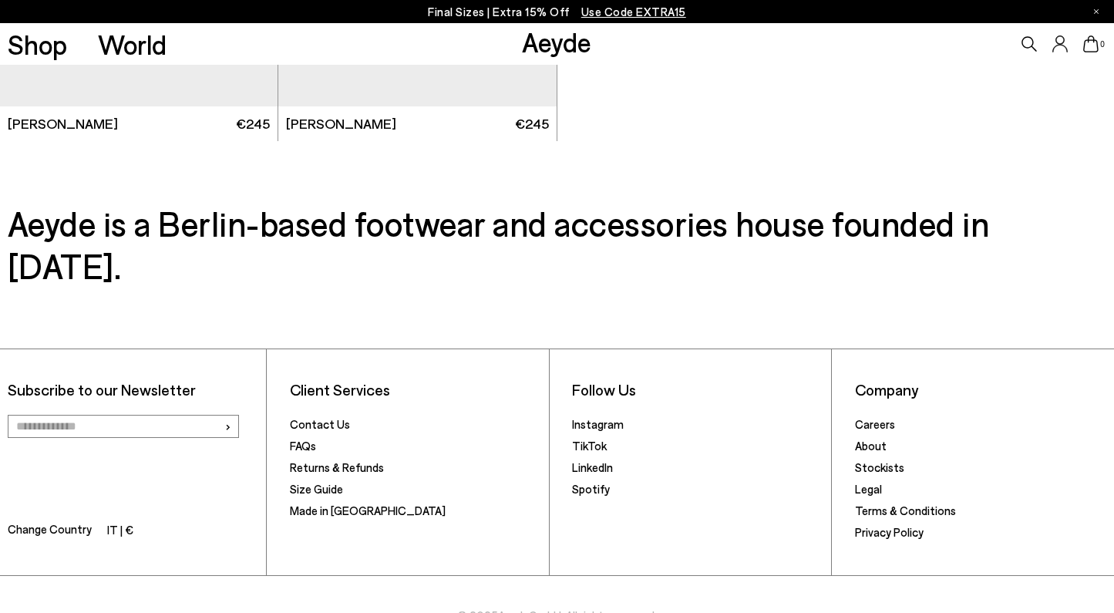
scroll to position [10215, 0]
